Goal: Transaction & Acquisition: Purchase product/service

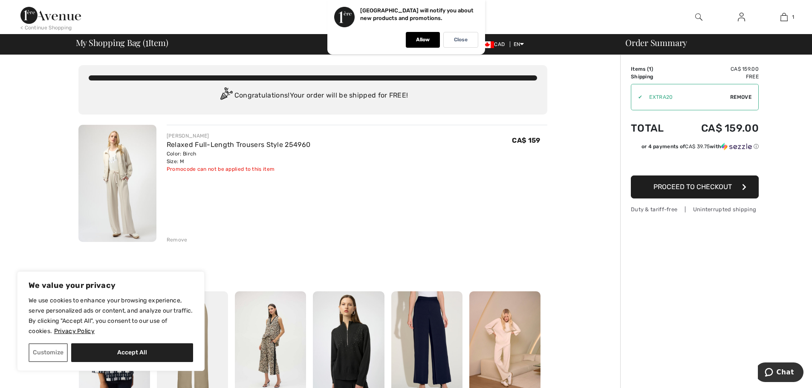
click at [700, 186] on span "Proceed to Checkout" at bounding box center [693, 187] width 78 height 8
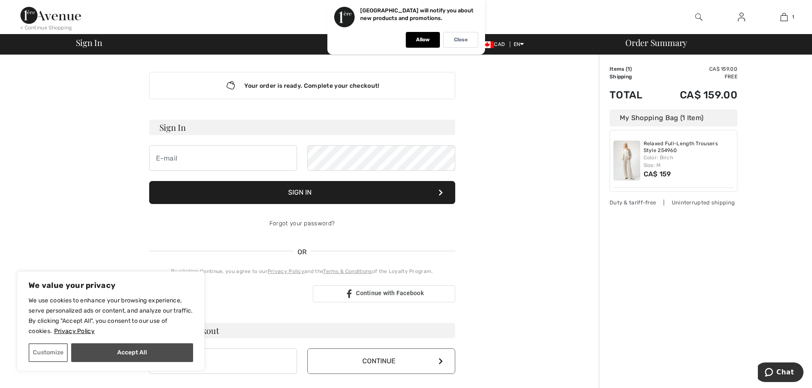
click at [139, 349] on button "Accept All" at bounding box center [132, 353] width 122 height 19
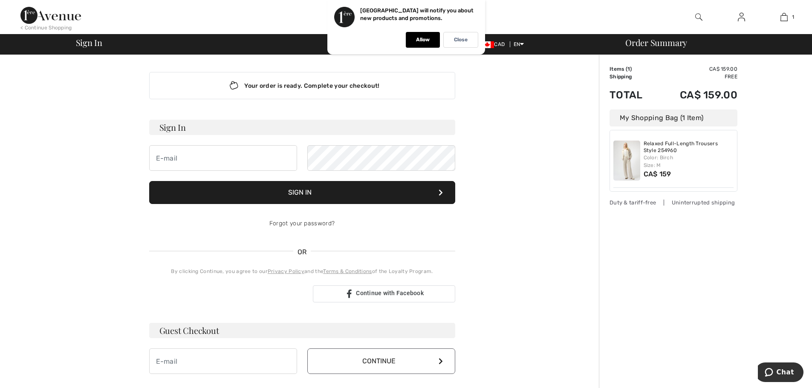
checkbox input "true"
